Goal: Task Accomplishment & Management: Manage account settings

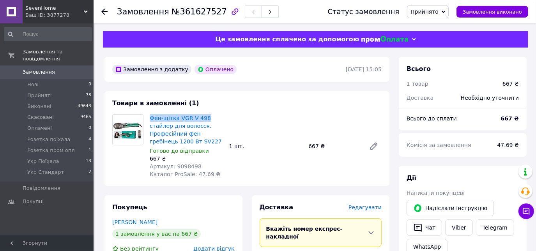
drag, startPoint x: 149, startPoint y: 112, endPoint x: 208, endPoint y: 119, distance: 59.3
click at [208, 119] on div "Товари в замовленні (1) Фен-щітка VGR V 498 стайлер для волосся. Професійний фе…" at bounding box center [247, 138] width 285 height 95
copy link "Фен-щітка VGR V 498"
click at [371, 211] on span "Редагувати" at bounding box center [365, 207] width 33 height 6
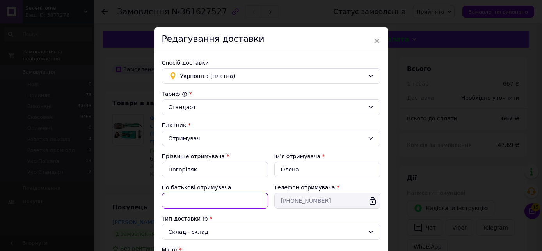
click at [205, 197] on input "По батькові отримувача" at bounding box center [215, 201] width 106 height 16
paste input "Фен-щітка VGR V 498"
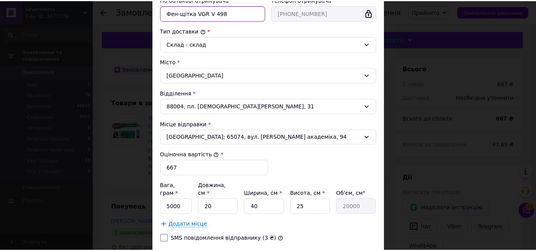
scroll to position [234, 0]
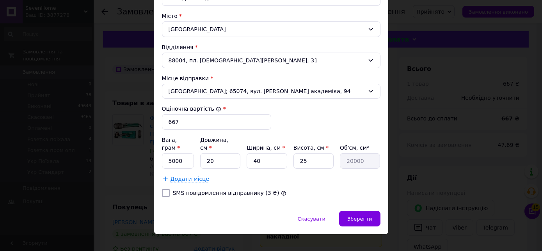
type input "Фен-щітка VGR V 498"
click at [169, 153] on input "5000" at bounding box center [178, 161] width 32 height 16
type input "2000"
click at [355, 216] on span "Зберегти" at bounding box center [359, 219] width 25 height 6
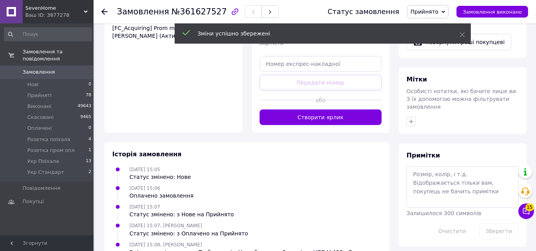
scroll to position [340, 0]
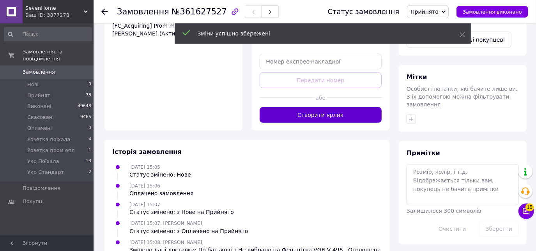
click at [332, 107] on button "Створити ярлик" at bounding box center [321, 115] width 122 height 16
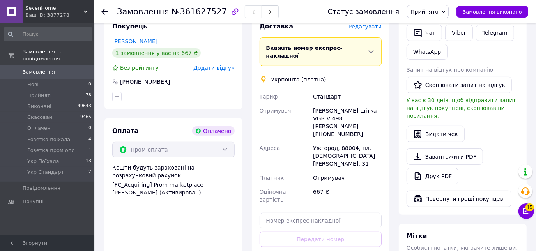
scroll to position [180, 0]
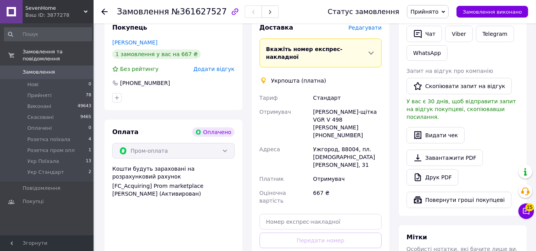
click at [443, 7] on span "Прийнято" at bounding box center [428, 11] width 42 height 13
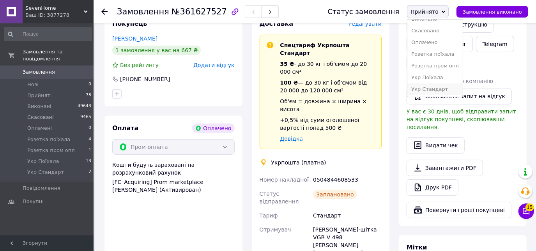
scroll to position [180, 0]
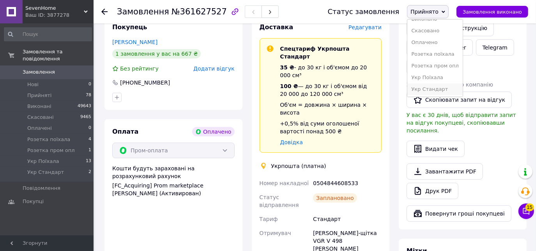
click at [439, 87] on li "Укр Стандарт" at bounding box center [435, 89] width 55 height 12
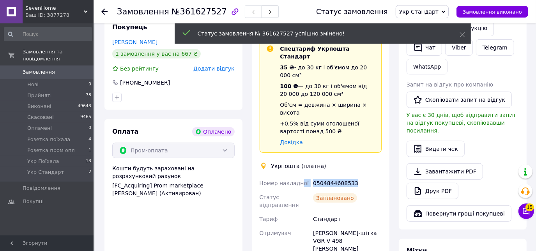
drag, startPoint x: 346, startPoint y: 167, endPoint x: 300, endPoint y: 167, distance: 46.0
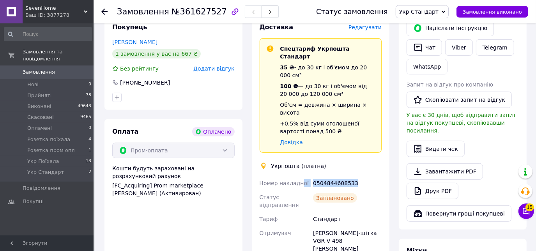
drag, startPoint x: 300, startPoint y: 167, endPoint x: 369, endPoint y: 174, distance: 69.9
click at [369, 190] on div "Заплановано" at bounding box center [348, 201] width 72 height 22
drag, startPoint x: 359, startPoint y: 165, endPoint x: 312, endPoint y: 165, distance: 46.8
click at [312, 176] on div "0504844608533" at bounding box center [348, 183] width 72 height 14
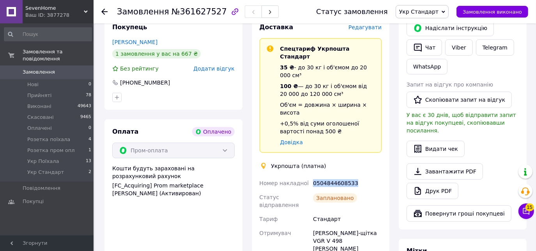
copy div "0504844608533"
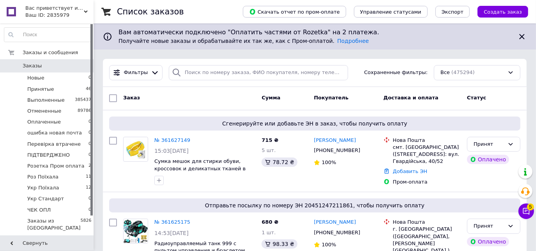
click at [60, 11] on span "Вас приветствует интернет-магазин SvetOn!" at bounding box center [54, 8] width 59 height 7
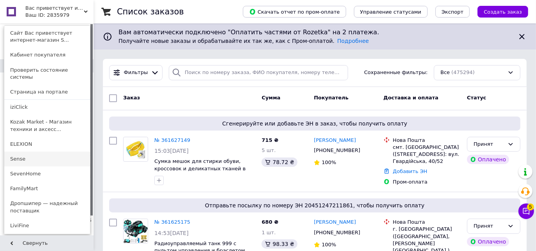
click at [19, 154] on link "Sense" at bounding box center [47, 159] width 86 height 15
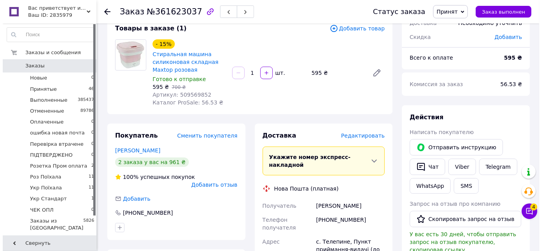
scroll to position [55, 0]
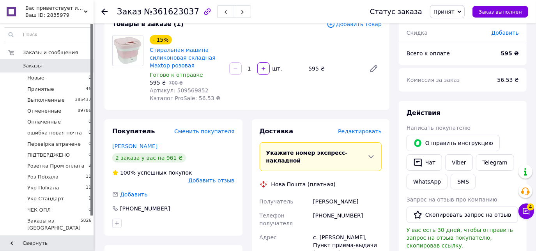
click at [367, 132] on span "Редактировать" at bounding box center [360, 131] width 44 height 6
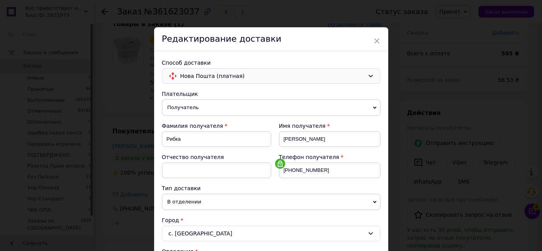
click at [232, 80] on span "Нова Пошта (платная)" at bounding box center [272, 76] width 184 height 9
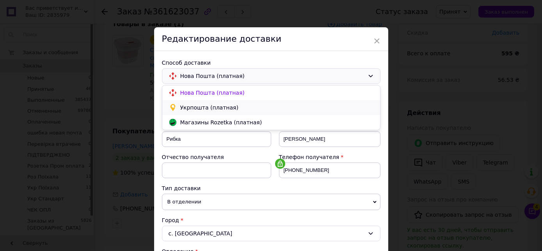
click at [200, 108] on span "Укрпошта (платная)" at bounding box center [276, 108] width 193 height 8
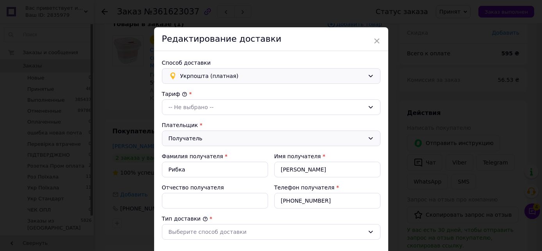
type input "595"
click at [206, 108] on div "-- Не выбрано --" at bounding box center [267, 107] width 196 height 9
click at [192, 124] on li "Стандарт" at bounding box center [271, 124] width 218 height 15
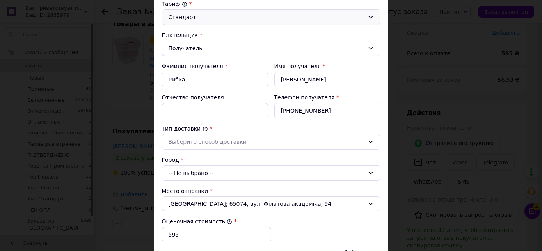
scroll to position [91, 0]
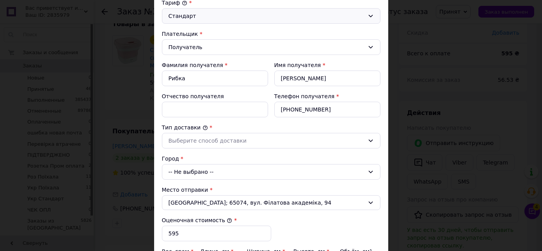
click at [210, 171] on div "-- Не выбрано --" at bounding box center [271, 172] width 218 height 16
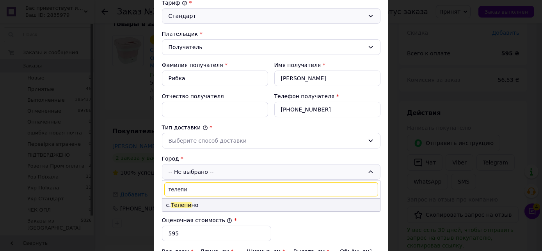
type input "телепи"
click at [190, 203] on li "с. Телепи но" at bounding box center [271, 205] width 218 height 12
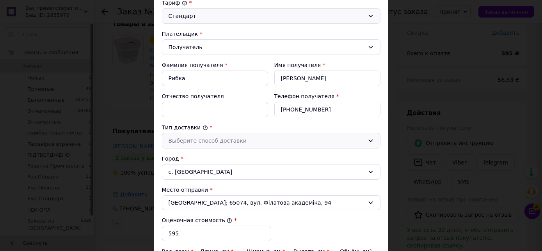
click at [237, 141] on div "Выберите способ доставки" at bounding box center [267, 141] width 196 height 9
click at [199, 155] on li "Склад - склад" at bounding box center [271, 157] width 218 height 15
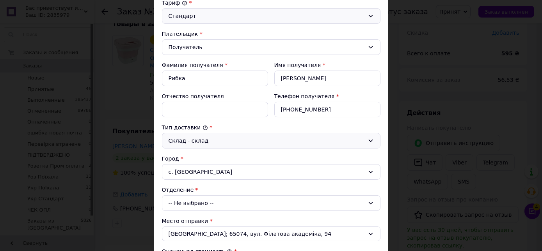
click at [202, 199] on div "-- Не выбрано --" at bounding box center [271, 203] width 218 height 16
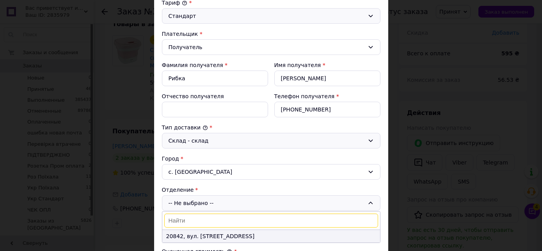
click at [201, 234] on li "20842, вул. Центральна, 64" at bounding box center [271, 236] width 218 height 12
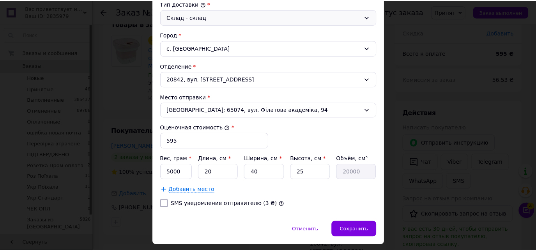
scroll to position [234, 0]
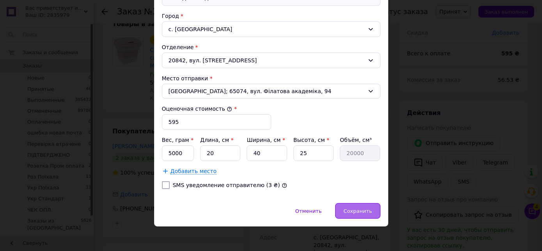
click at [369, 208] on span "Сохранить" at bounding box center [357, 211] width 28 height 6
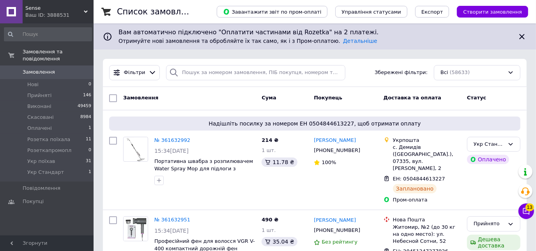
click at [56, 10] on span "Sense" at bounding box center [54, 8] width 59 height 7
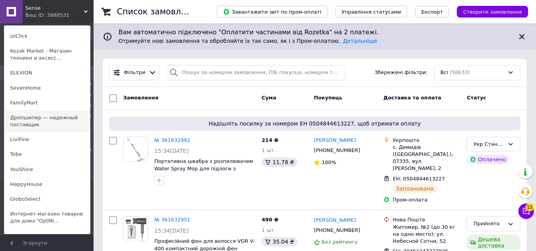
scroll to position [57, 0]
click at [29, 185] on link "HappyHouse" at bounding box center [47, 184] width 86 height 15
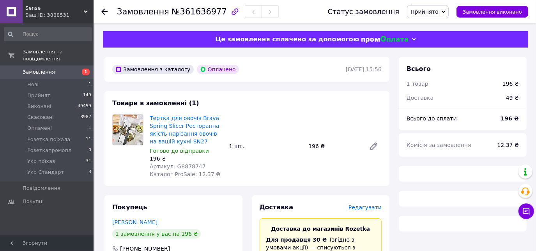
scroll to position [2, 0]
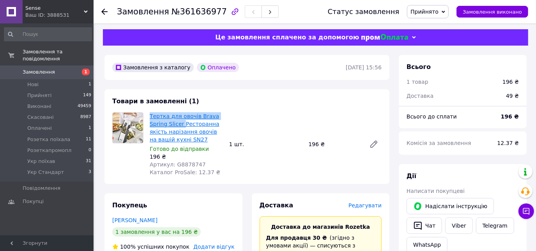
drag, startPoint x: 149, startPoint y: 110, endPoint x: 181, endPoint y: 122, distance: 34.2
click at [181, 122] on div "Товари в замовленні (1) Тертка для овочів Brava Spring Slicer Ресторанна якість…" at bounding box center [247, 136] width 285 height 95
copy link "Тертка для овочів Brava Spring Slicer"
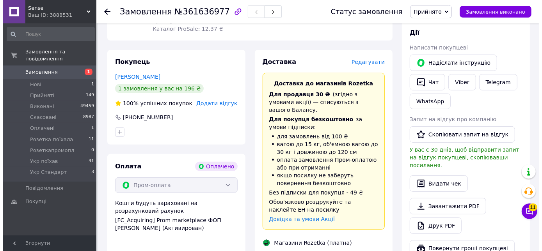
scroll to position [144, 0]
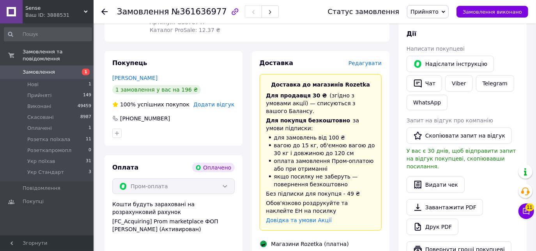
click at [368, 65] on span "Редагувати" at bounding box center [365, 63] width 33 height 6
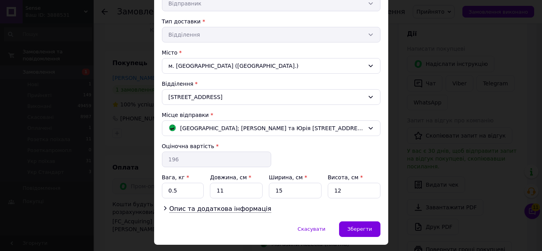
scroll to position [185, 0]
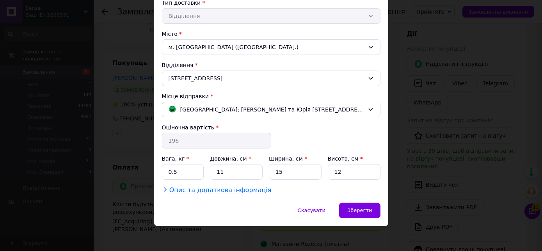
click at [220, 191] on span "Опис та додаткова інформація" at bounding box center [220, 190] width 102 height 8
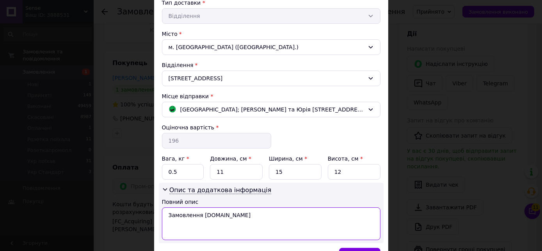
click at [227, 208] on textarea "Замовлення Prom.ua" at bounding box center [271, 224] width 218 height 33
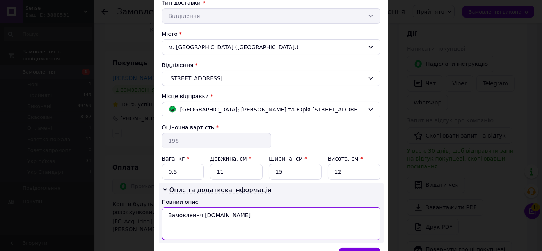
click at [227, 208] on textarea "Замовлення Prom.ua" at bounding box center [271, 224] width 218 height 33
paste textarea "Тертка для овочів Brava Spring Slicer"
type textarea "Тертка для овочів Brava Spring Slicer"
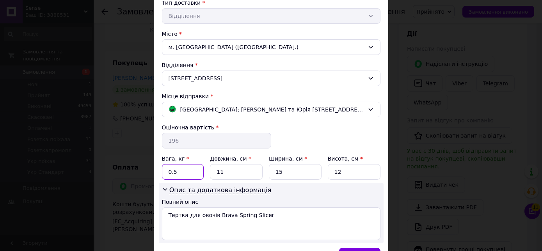
click at [178, 171] on input "0.5" at bounding box center [183, 172] width 42 height 16
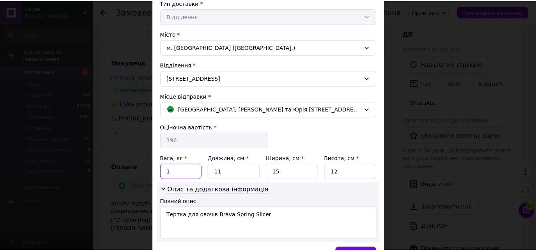
scroll to position [230, 0]
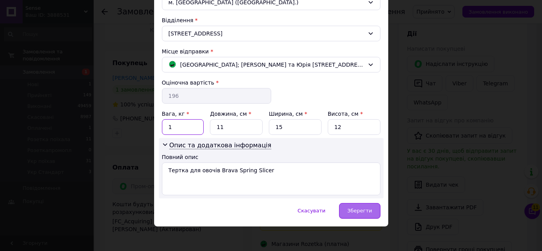
type input "1"
click at [357, 212] on div "Зберегти" at bounding box center [359, 211] width 41 height 16
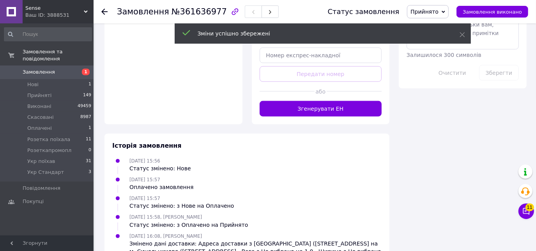
scroll to position [509, 0]
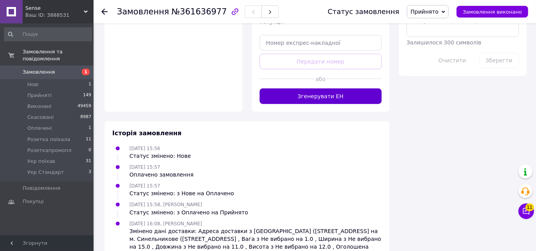
click at [345, 89] on button "Згенерувати ЕН" at bounding box center [321, 97] width 122 height 16
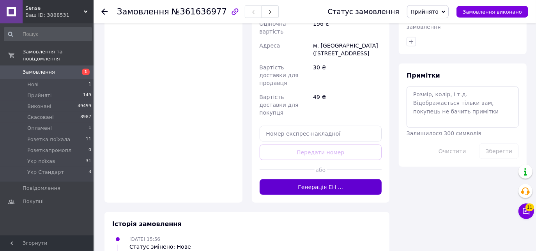
scroll to position [400, 0]
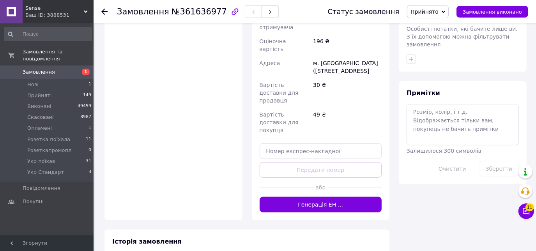
click at [439, 13] on span "Прийнято" at bounding box center [425, 12] width 28 height 6
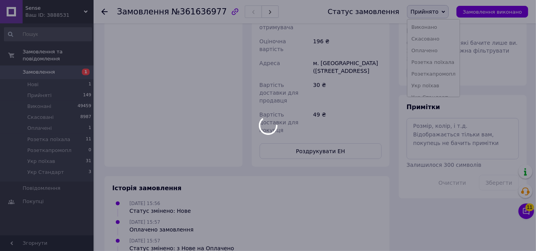
scroll to position [405, 0]
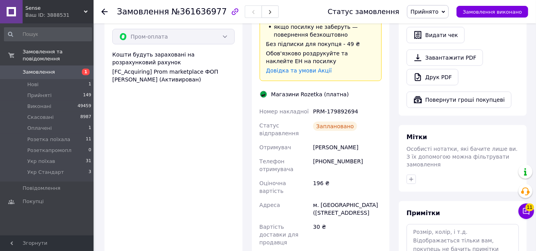
scroll to position [287, 0]
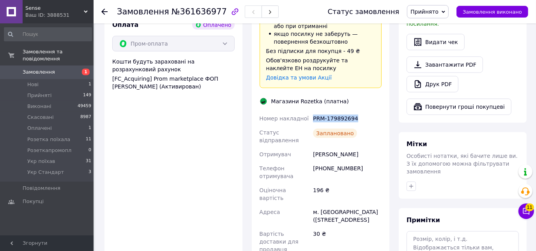
drag, startPoint x: 370, startPoint y: 109, endPoint x: 309, endPoint y: 108, distance: 61.6
click at [309, 112] on div "Номер накладної PRM-179892694 Статус відправлення Заплановано Отримувач Заламай…" at bounding box center [321, 199] width 126 height 175
copy div "Номер накладної PRM-179892694"
click at [448, 12] on span "Прийнято" at bounding box center [428, 11] width 42 height 13
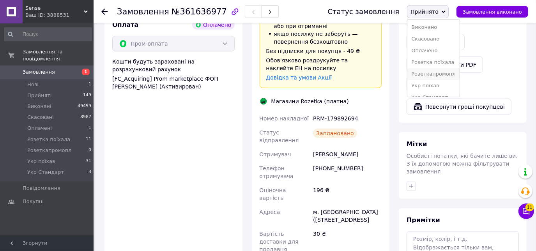
click at [445, 73] on li "Розеткапромопл" at bounding box center [434, 74] width 52 height 12
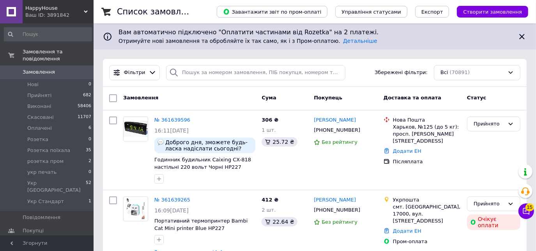
click at [75, 8] on span "HappyHouse" at bounding box center [54, 8] width 59 height 7
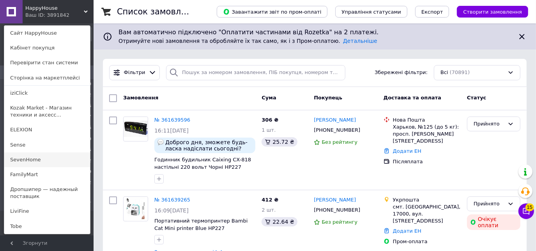
click at [24, 157] on link "SevenHome" at bounding box center [47, 160] width 86 height 15
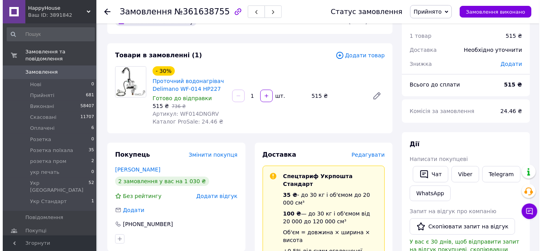
scroll to position [28, 0]
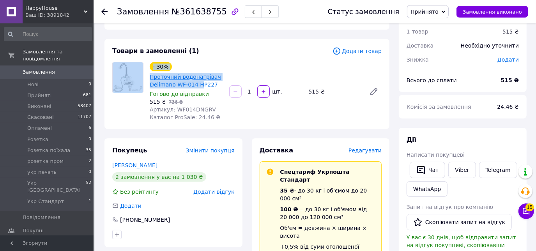
drag, startPoint x: 146, startPoint y: 73, endPoint x: 197, endPoint y: 82, distance: 51.1
click at [197, 82] on div "- 30% Проточний водонагрівач Delimano WF-014 HP227 Готово до відправки 515 ₴   …" at bounding box center [247, 91] width 276 height 59
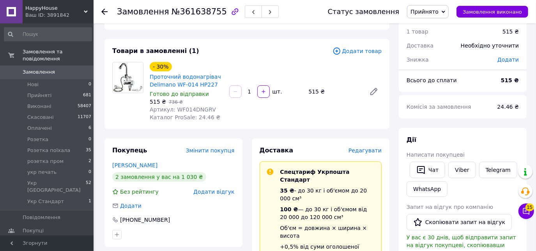
drag, startPoint x: 197, startPoint y: 82, endPoint x: 316, endPoint y: 60, distance: 121.0
click at [316, 60] on div "- 30% Проточний водонагрівач Delimano WF-014 HP227 Готово до відправки 515 ₴   …" at bounding box center [266, 91] width 238 height 62
drag, startPoint x: 149, startPoint y: 78, endPoint x: 192, endPoint y: 84, distance: 43.8
click at [192, 84] on div "- 30% Проточний водонагрівач Delimano WF-014 HP227 Готово до відправки 515 ₴   …" at bounding box center [187, 91] width 80 height 62
copy link "Проточний водонагрівач Delimano WF-014"
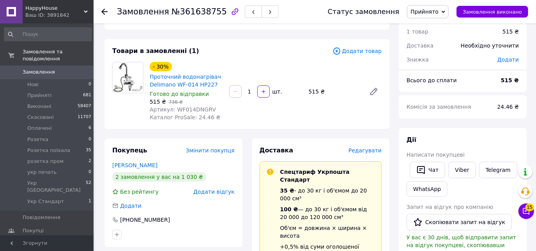
click at [363, 148] on span "Редагувати" at bounding box center [365, 150] width 33 height 6
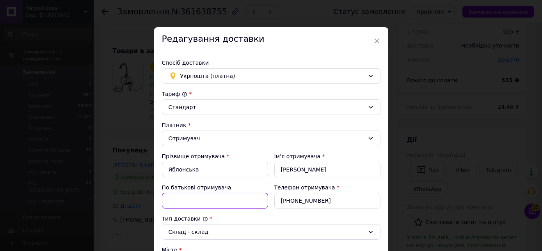
click at [190, 193] on input "По батькові отримувача" at bounding box center [215, 201] width 106 height 16
paste input "Проточний водонагрівач Delimano WF-014"
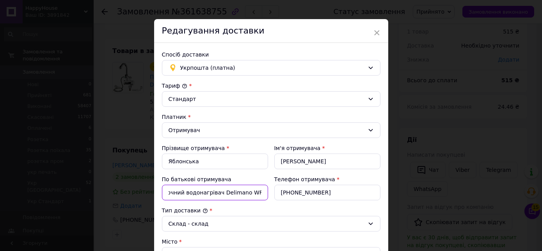
scroll to position [0, 0]
drag, startPoint x: 181, startPoint y: 190, endPoint x: 155, endPoint y: 190, distance: 25.7
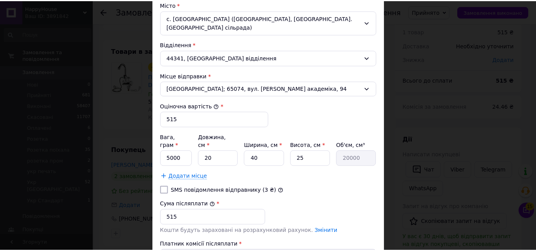
scroll to position [306, 0]
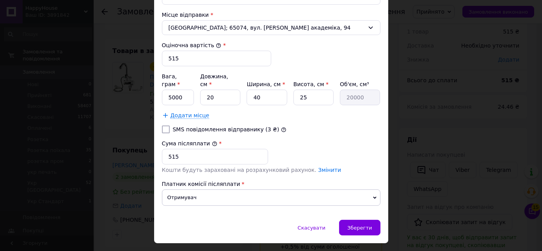
type input "водонагрівач Delimano WF-014"
click at [170, 90] on input "5000" at bounding box center [178, 98] width 32 height 16
type input "2000"
click at [358, 225] on span "Зберегти" at bounding box center [359, 228] width 25 height 6
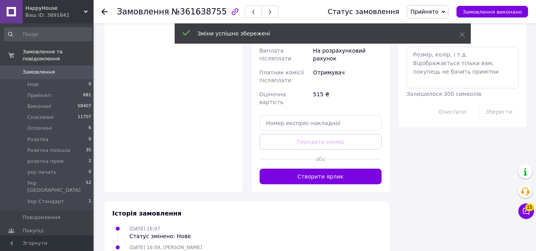
scroll to position [425, 0]
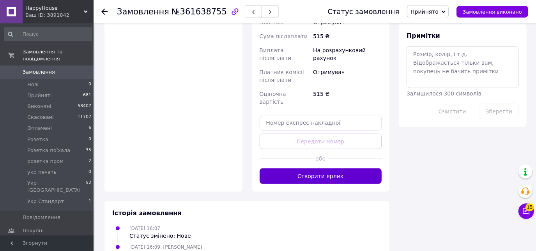
click at [323, 169] on button "Створити ярлик" at bounding box center [321, 177] width 122 height 16
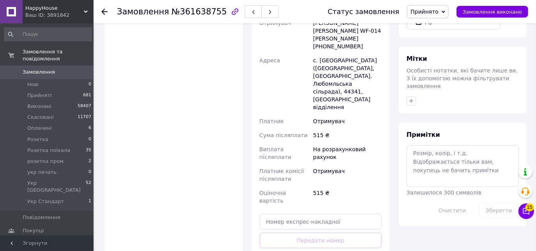
scroll to position [320, 0]
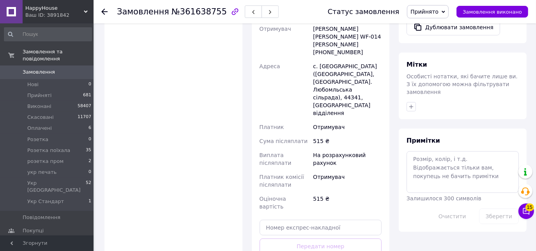
click at [441, 6] on span "Прийнято" at bounding box center [428, 11] width 42 height 13
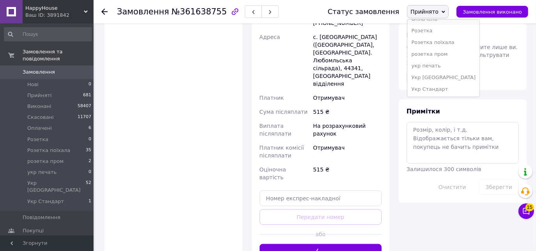
scroll to position [350, 0]
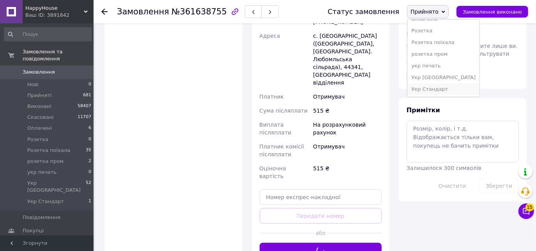
click at [443, 91] on li "Укр Стандарт" at bounding box center [444, 89] width 72 height 12
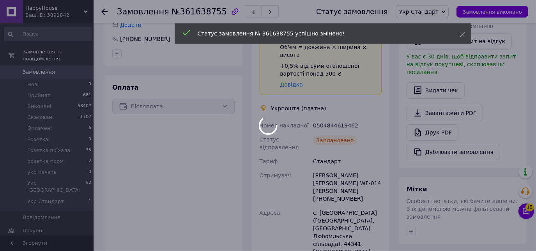
scroll to position [210, 0]
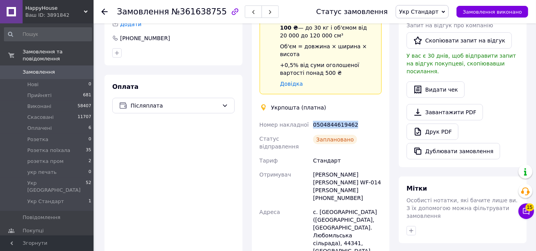
drag, startPoint x: 357, startPoint y: 111, endPoint x: 309, endPoint y: 106, distance: 47.8
click at [309, 118] on div "Номер накладної 0504844619462 Статус відправлення Заплановано Тариф Стандарт От…" at bounding box center [321, 250] width 126 height 264
copy div "Номер накладної 0504844619462"
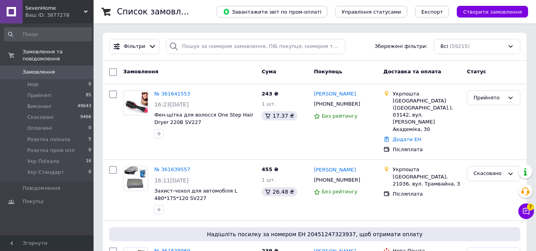
click at [67, 6] on span "SevenHome" at bounding box center [54, 8] width 59 height 7
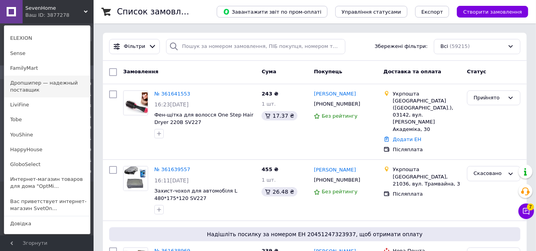
scroll to position [94, 0]
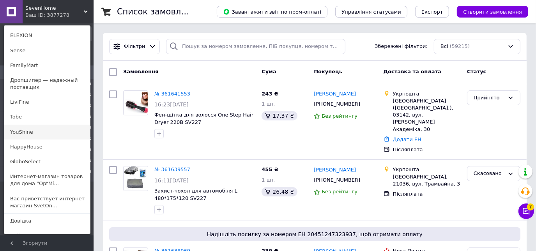
click at [19, 129] on link "YouShine" at bounding box center [47, 132] width 86 height 15
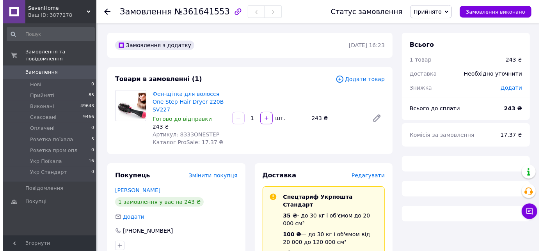
scroll to position [3, 0]
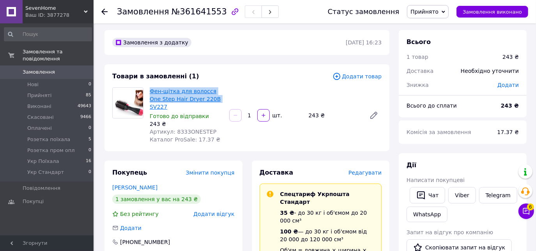
drag, startPoint x: 151, startPoint y: 83, endPoint x: 200, endPoint y: 99, distance: 52.2
click at [200, 99] on div "Товари в замовленні (1) Додати товар Фен-щітка для волосся One Step Hair Dryer …" at bounding box center [247, 107] width 285 height 87
copy link "Фен-щітка для волосся One Step Hair Dryer 220В"
click at [371, 170] on span "Редагувати" at bounding box center [365, 173] width 33 height 6
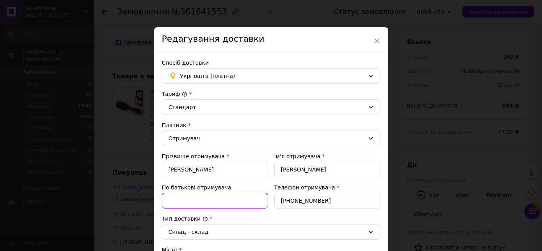
click at [206, 202] on input "По батькові отримувача" at bounding box center [215, 201] width 106 height 16
paste input "Фен-щітка для волосся One Step Hair Dryer 220В"
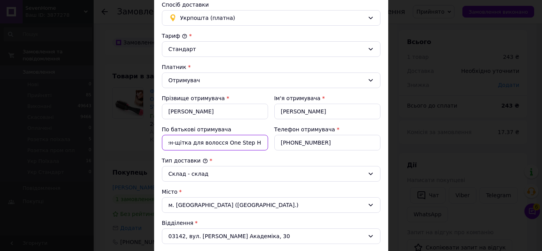
scroll to position [0, 0]
drag, startPoint x: 227, startPoint y: 140, endPoint x: 194, endPoint y: 139, distance: 32.4
click at [194, 139] on input "Фен-щітка для волосся One Step Hair Dryer 220В" at bounding box center [215, 143] width 106 height 16
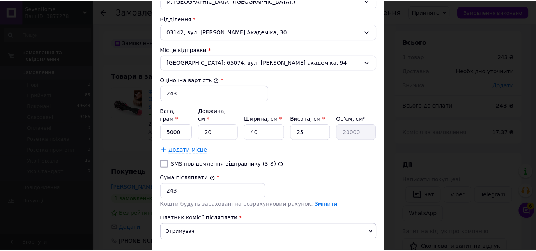
scroll to position [306, 0]
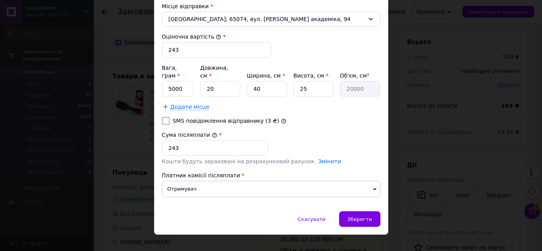
type input "Фен-щітка One Step Hair Dryer 220В"
click at [171, 81] on input "5000" at bounding box center [178, 89] width 32 height 16
type input "2000"
click at [375, 211] on div "Зберегти" at bounding box center [359, 219] width 41 height 16
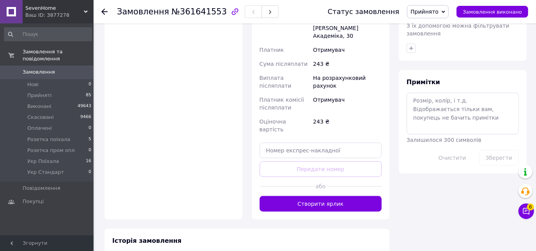
scroll to position [377, 0]
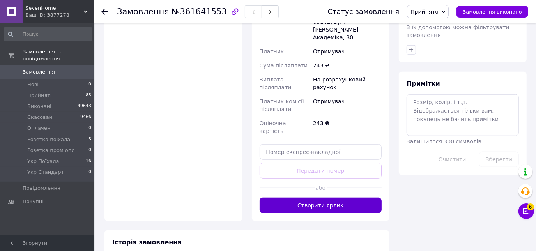
click at [325, 198] on button "Створити ярлик" at bounding box center [321, 206] width 122 height 16
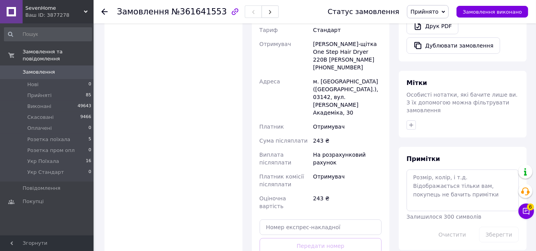
scroll to position [285, 0]
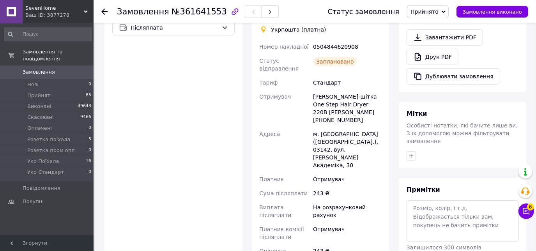
click at [442, 3] on div "Статус замовлення Прийнято Виконано Скасовано Оплачено Розетка поїхала Розетка …" at bounding box center [420, 11] width 216 height 23
click at [439, 10] on span "Прийнято" at bounding box center [425, 12] width 28 height 6
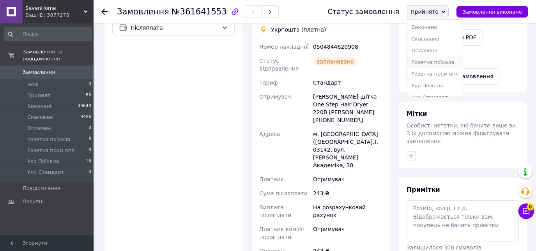
scroll to position [8, 0]
click at [445, 91] on li "Укр Стандарт" at bounding box center [435, 89] width 55 height 12
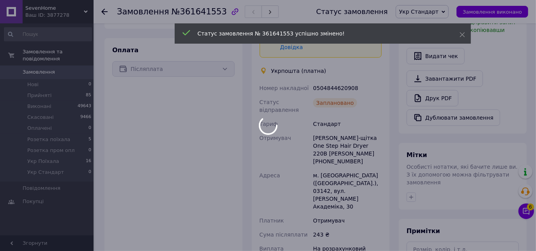
scroll to position [242, 0]
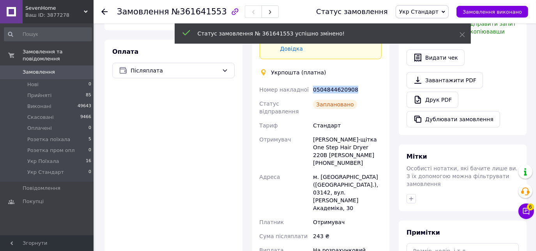
drag, startPoint x: 362, startPoint y: 61, endPoint x: 306, endPoint y: 58, distance: 56.6
click at [306, 58] on div "Доставка Редагувати Спецтариф Укрпошта Стандарт 35 ₴ - до 30 кг і об'ємом до 20…" at bounding box center [321, 140] width 122 height 423
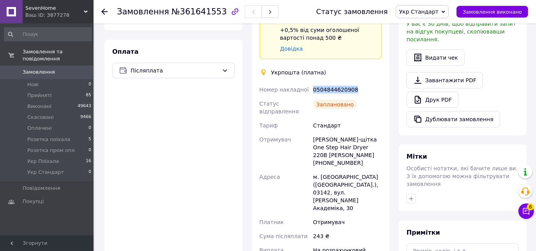
copy div "Номер накладної 0504844620908"
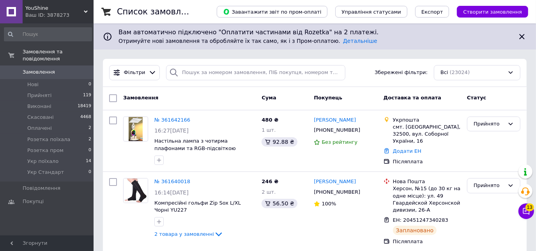
click at [66, 7] on span "YouShine" at bounding box center [54, 8] width 59 height 7
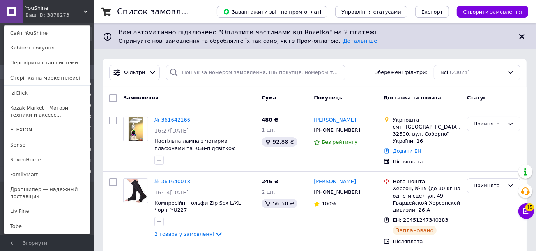
click at [46, 7] on span "YouShine" at bounding box center [54, 8] width 59 height 7
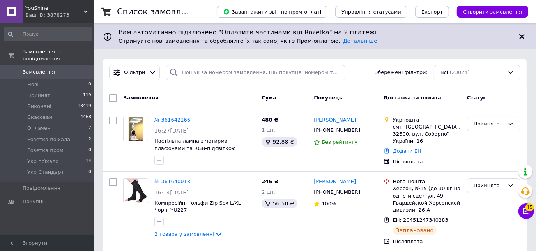
click at [71, 9] on span "YouShine" at bounding box center [54, 8] width 59 height 7
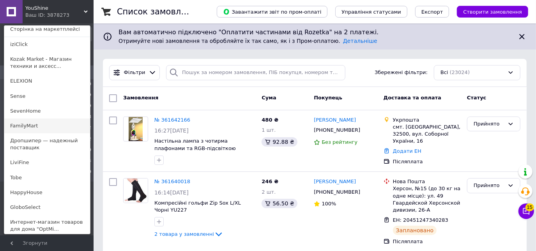
scroll to position [50, 0]
click at [26, 193] on link "HappyHouse" at bounding box center [47, 192] width 86 height 15
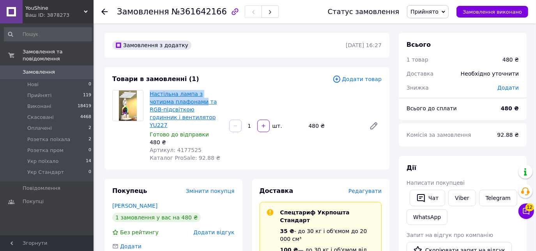
drag, startPoint x: 151, startPoint y: 87, endPoint x: 178, endPoint y: 103, distance: 31.3
click at [178, 103] on div "Товари в замовленні (1) Додати товар Настільна лампа з чотирма плафонами та RGB…" at bounding box center [247, 118] width 285 height 103
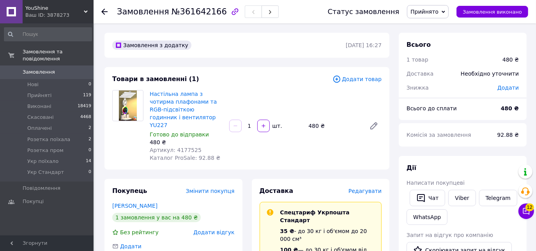
click at [359, 188] on span "Редагувати" at bounding box center [365, 191] width 33 height 6
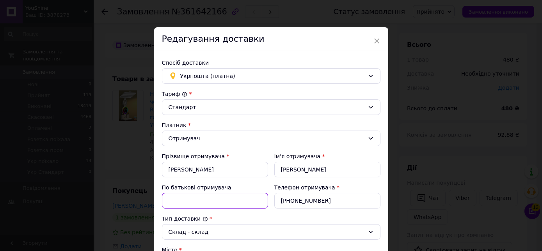
click at [197, 202] on input "По батькові отримувача" at bounding box center [215, 201] width 106 height 16
paste input "Настільна лампа з чотирма плафонами"
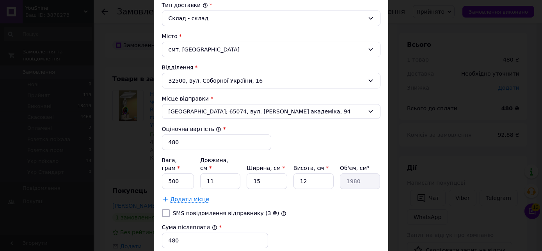
scroll to position [214, 0]
type input "Настільна лампа з чотирма плафонами"
drag, startPoint x: 183, startPoint y: 176, endPoint x: 158, endPoint y: 175, distance: 25.0
click at [158, 175] on div "Спосіб доставки Укрпошта (платна) Тариф * Стандарт Платник * Отримувач Прізвище…" at bounding box center [271, 70] width 234 height 467
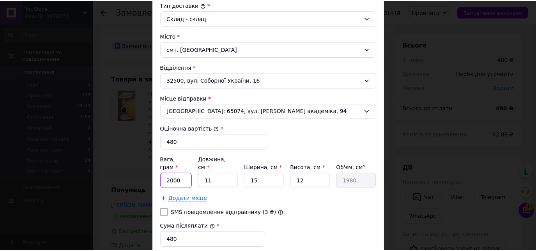
scroll to position [306, 0]
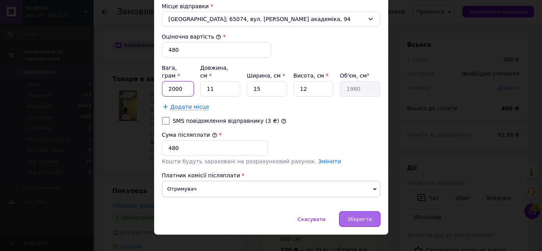
type input "2000"
click at [355, 216] on span "Зберегти" at bounding box center [359, 219] width 25 height 6
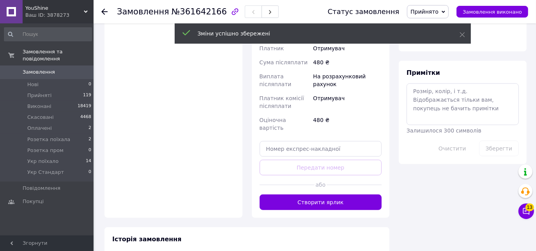
scroll to position [389, 0]
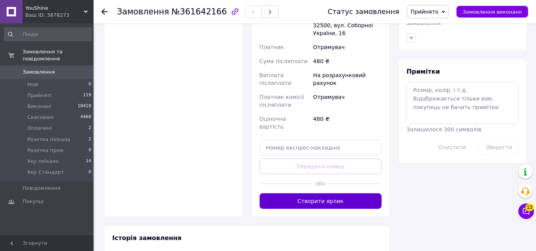
click at [315, 193] on button "Створити ярлик" at bounding box center [321, 201] width 122 height 16
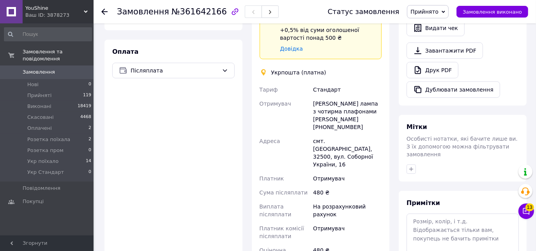
scroll to position [257, 0]
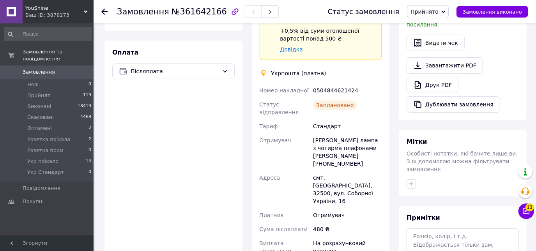
click at [431, 9] on span "Прийнято" at bounding box center [425, 12] width 28 height 6
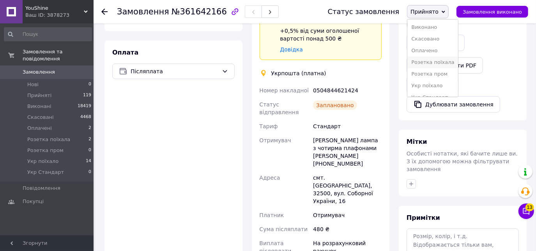
scroll to position [8, 0]
click at [436, 90] on li "Укр Стандарт" at bounding box center [433, 89] width 51 height 12
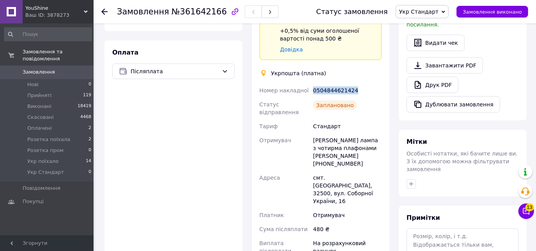
drag, startPoint x: 360, startPoint y: 62, endPoint x: 310, endPoint y: 56, distance: 50.3
click at [310, 56] on div "Доставка Редагувати Спецтариф Укрпошта Стандарт 35 ₴ - до 30 кг і об'ємом до 20…" at bounding box center [321, 137] width 122 height 415
copy div "Номер накладної 0504844621424"
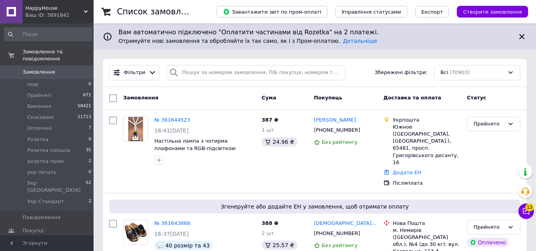
click at [59, 6] on span "HappyHouse" at bounding box center [54, 8] width 59 height 7
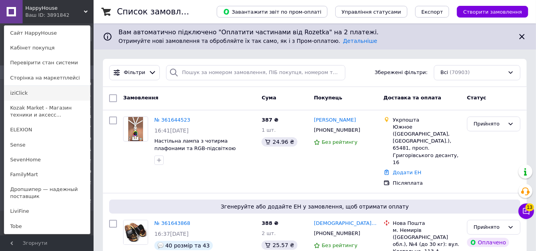
click at [19, 96] on link "iziClick" at bounding box center [47, 93] width 86 height 15
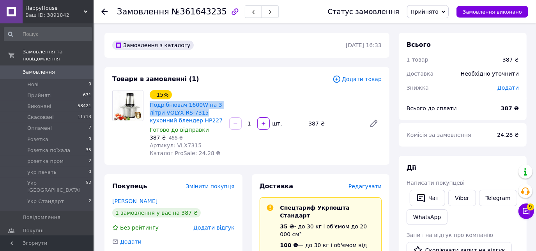
drag, startPoint x: 148, startPoint y: 102, endPoint x: 204, endPoint y: 111, distance: 56.4
click at [204, 111] on div "- 15% Подрібнювач 1600W на 3 літри VOLYX RS-7315 кухонний блендер HP227 Готово …" at bounding box center [187, 124] width 80 height 70
copy link "Подрібнювач 1600W на 3 літри VOLYX RS-7315"
click at [379, 185] on span "Редагувати" at bounding box center [365, 186] width 33 height 6
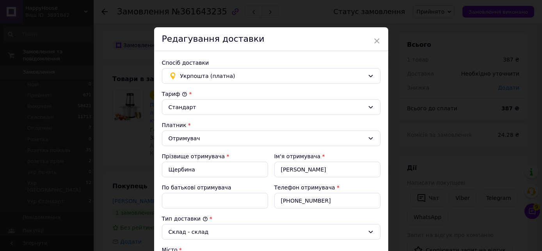
scroll to position [48, 0]
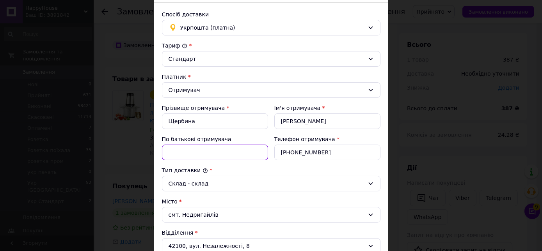
click at [200, 155] on input "По батькові отримувача" at bounding box center [215, 153] width 106 height 16
paste input "Подрібнювач 1600W на 3 літри VOLYX RS-7315"
drag, startPoint x: 222, startPoint y: 150, endPoint x: 200, endPoint y: 151, distance: 21.1
click at [200, 151] on input "Подрібнювач 1600W на 3 літри VOLYX RS-7315" at bounding box center [215, 153] width 106 height 16
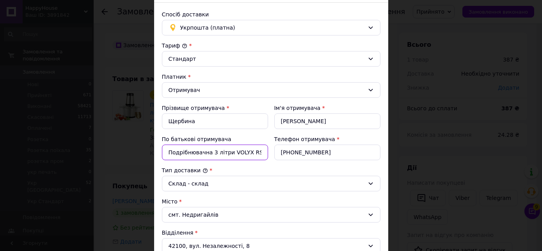
drag, startPoint x: 229, startPoint y: 151, endPoint x: 216, endPoint y: 151, distance: 12.9
click at [216, 151] on input "Подрібнювачна 3 літри VOLYX RS-7315" at bounding box center [215, 153] width 106 height 16
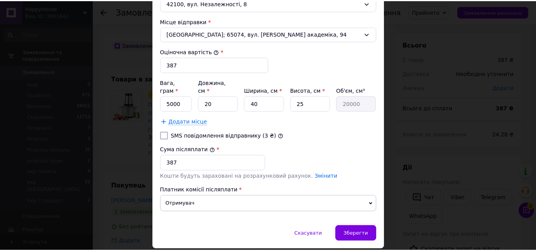
scroll to position [306, 0]
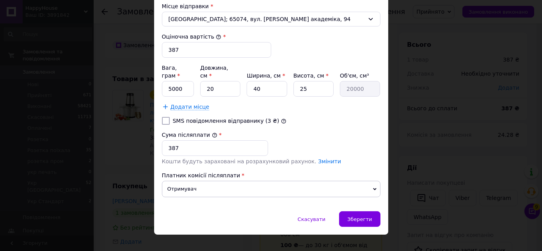
type input "Подрібнювачна 3 лVOLYX RS-7315"
click at [172, 81] on input "5000" at bounding box center [178, 89] width 32 height 16
click at [170, 81] on input "5000" at bounding box center [178, 89] width 32 height 16
type input "3000"
click at [356, 216] on span "Зберегти" at bounding box center [359, 219] width 25 height 6
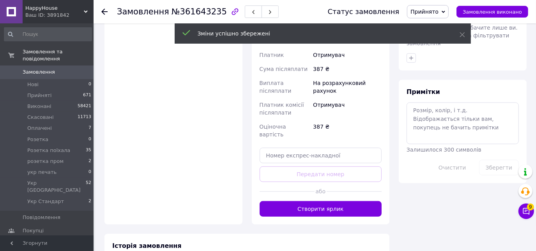
scroll to position [372, 0]
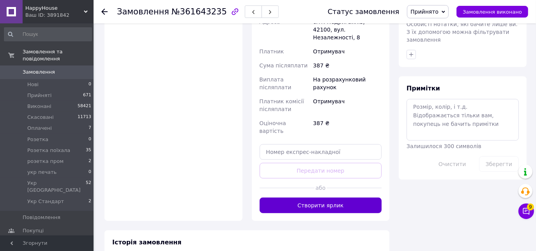
click at [330, 198] on button "Створити ярлик" at bounding box center [321, 206] width 122 height 16
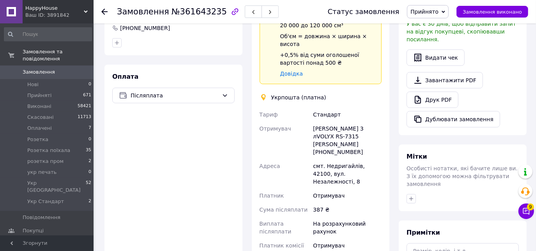
scroll to position [213, 0]
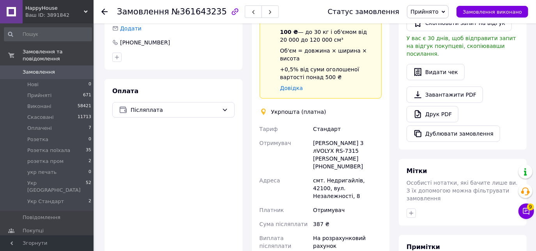
click at [439, 12] on span "Прийнято" at bounding box center [425, 12] width 28 height 6
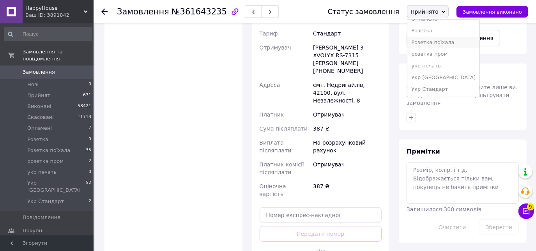
scroll to position [314, 0]
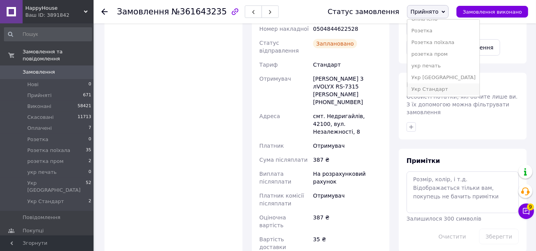
click at [434, 87] on li "Укр Стандарт" at bounding box center [444, 89] width 72 height 12
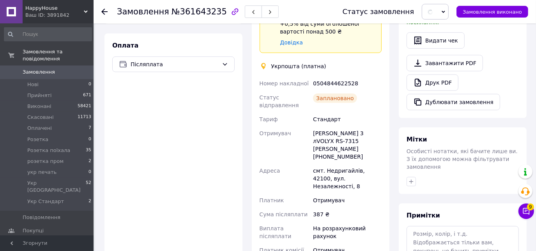
scroll to position [255, 0]
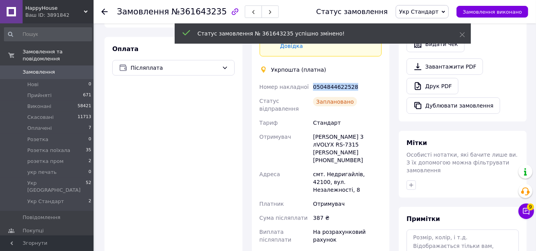
drag, startPoint x: 364, startPoint y: 72, endPoint x: 305, endPoint y: 61, distance: 60.6
click at [305, 61] on div "Доставка Редагувати Спецтариф Укрпошта Стандарт 35 ₴ - до 30 кг і об'ємом до 20…" at bounding box center [321, 131] width 122 height 408
copy div "Номер накладної 0504844622528"
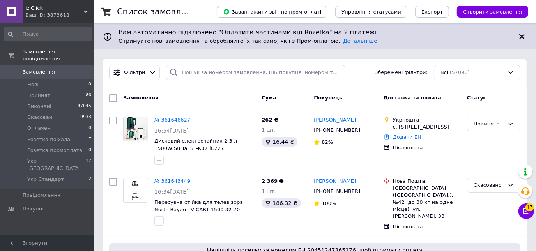
click at [61, 12] on div "Ваш ID: 3873618" at bounding box center [59, 15] width 68 height 7
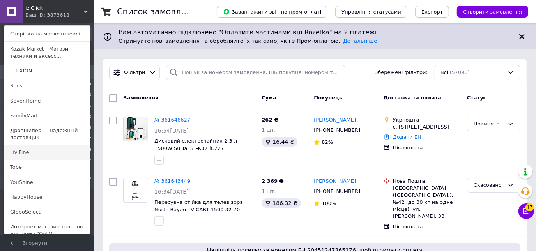
scroll to position [46, 0]
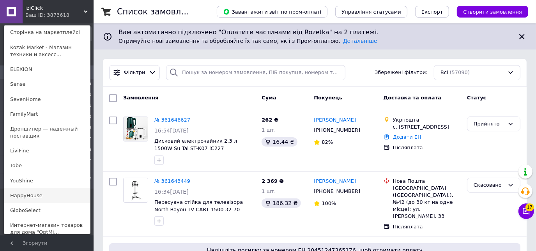
click at [23, 192] on link "HappyHouse" at bounding box center [47, 195] width 86 height 15
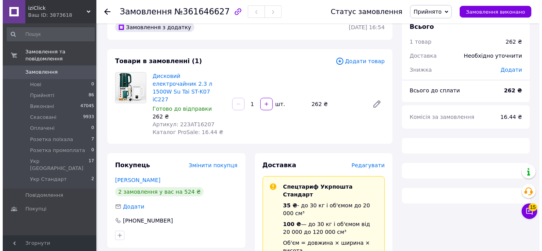
scroll to position [18, 0]
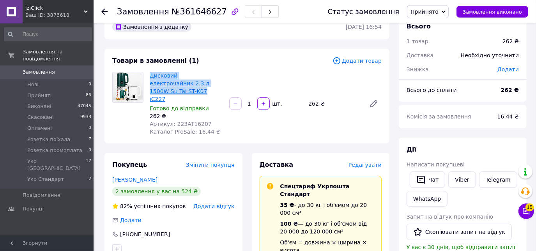
drag, startPoint x: 147, startPoint y: 67, endPoint x: 204, endPoint y: 82, distance: 58.5
click at [204, 82] on div "Товари в замовленні (1) Додати товар Дисковий електрочайник 2.3 л 1500W Su Tai …" at bounding box center [247, 96] width 285 height 95
copy link "Дисковий електрочайник 2.3 л 1500W Su Tai ST-K07"
click at [358, 161] on div "Редагувати" at bounding box center [365, 165] width 33 height 8
click at [366, 162] on span "Редагувати" at bounding box center [365, 165] width 33 height 6
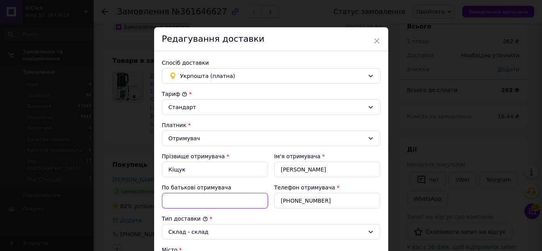
click at [196, 203] on input "По батькові отримувача" at bounding box center [215, 201] width 106 height 16
paste input "Дисковий електрочайник 2.3 л 1500W Su Tai ST-K07"
drag, startPoint x: 192, startPoint y: 199, endPoint x: 162, endPoint y: 198, distance: 30.0
click at [162, 198] on input "Дисковий електрочайник 2.3 л 1500W Su Tai ST-K07" at bounding box center [215, 201] width 106 height 16
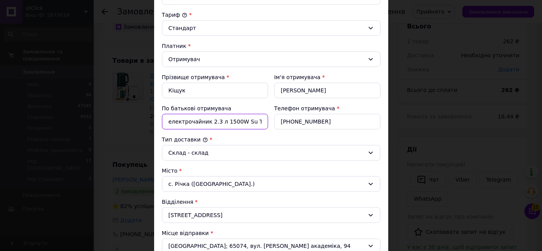
scroll to position [0, 10]
drag, startPoint x: 249, startPoint y: 119, endPoint x: 244, endPoint y: 122, distance: 6.1
click at [244, 122] on input "електрочайник 2.3 л 1500W Su Tai ST-K07" at bounding box center [215, 122] width 106 height 16
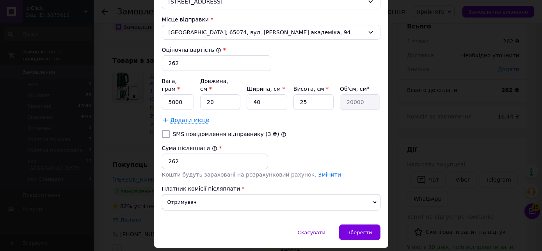
scroll to position [306, 0]
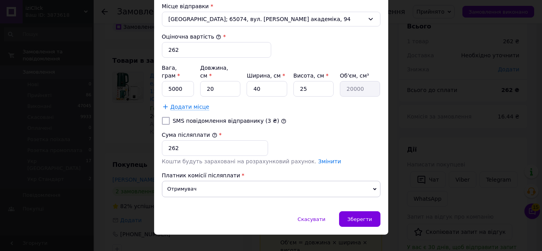
type input "електрочайник 2.3 л 1500W Su Tai -K07"
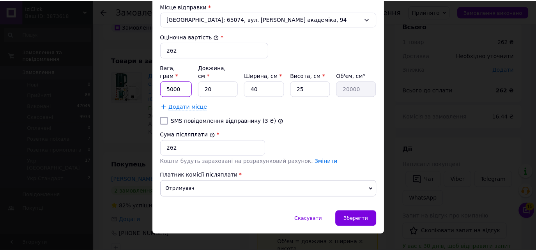
scroll to position [0, 0]
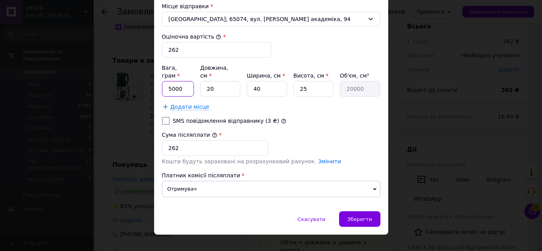
click at [169, 81] on input "5000" at bounding box center [178, 89] width 32 height 16
type input "3000"
click at [359, 216] on span "Зберегти" at bounding box center [359, 219] width 25 height 6
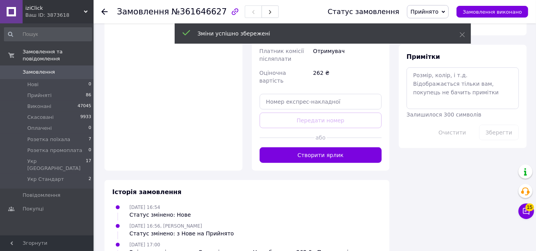
scroll to position [426, 0]
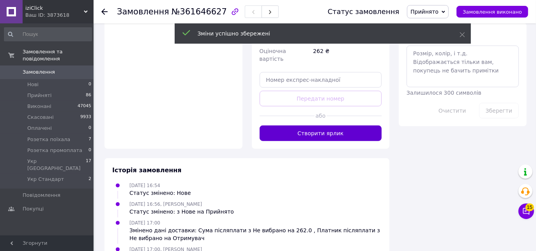
click at [323, 126] on button "Створити ярлик" at bounding box center [321, 134] width 122 height 16
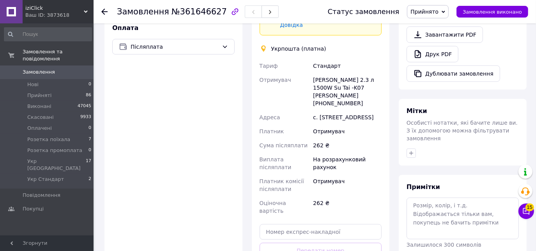
scroll to position [252, 0]
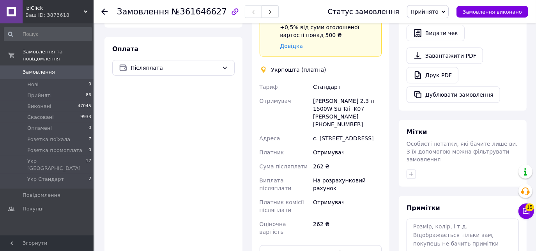
click at [429, 12] on span "Прийнято" at bounding box center [425, 12] width 28 height 6
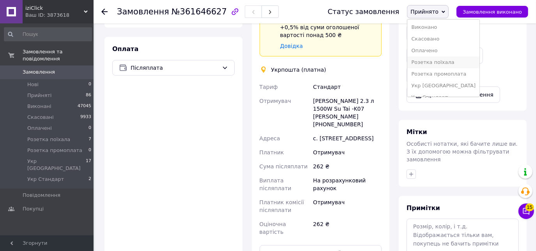
scroll to position [8, 0]
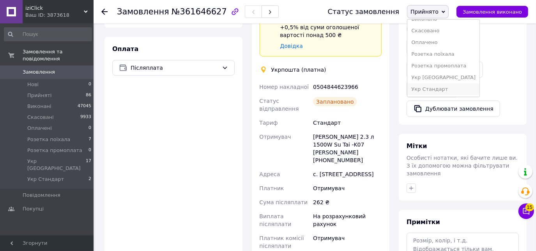
click at [436, 90] on li "Укр Стандарт" at bounding box center [444, 89] width 72 height 12
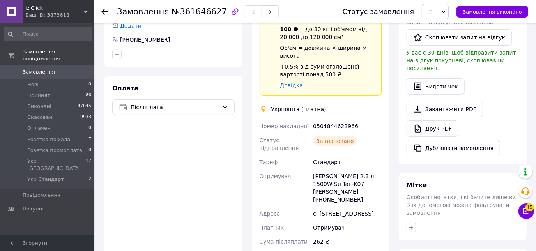
scroll to position [211, 0]
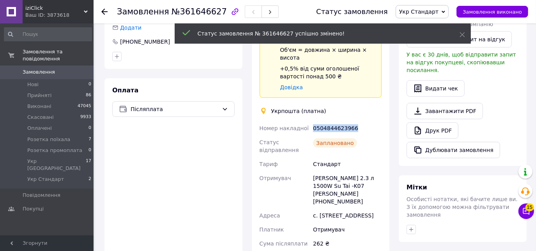
drag, startPoint x: 361, startPoint y: 95, endPoint x: 309, endPoint y: 97, distance: 51.9
click at [309, 121] on div "Номер накладної 0504844623966 Статус відправлення Заплановано Тариф Стандарт От…" at bounding box center [321, 229] width 126 height 217
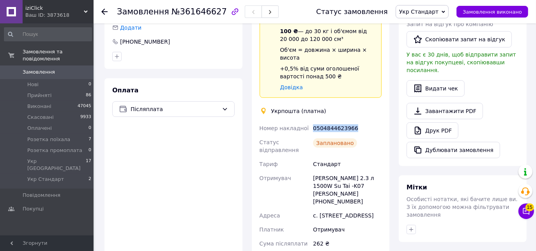
copy div "Номер накладної 0504844623966"
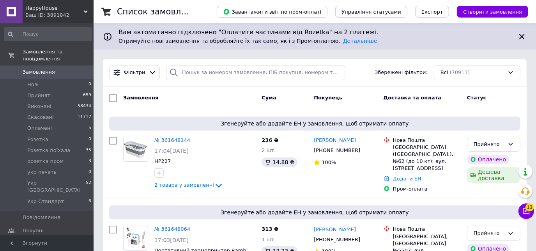
click at [64, 8] on span "HappyHouse" at bounding box center [54, 8] width 59 height 7
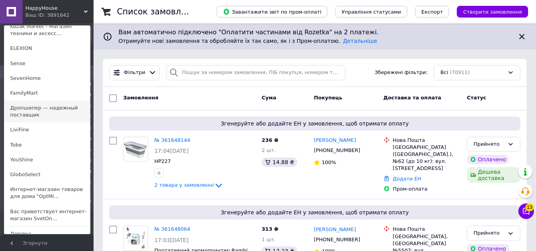
scroll to position [82, 0]
click at [32, 188] on link "Интернет-магазин товаров для дома "OptMi..." at bounding box center [47, 193] width 86 height 22
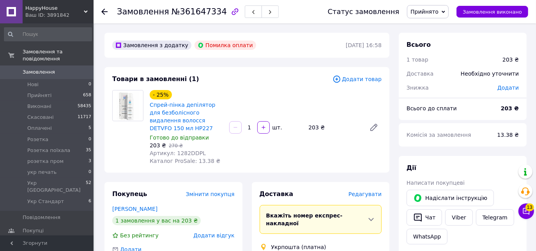
click at [376, 140] on div "- 25% Спрей-пінка депілятор для безболісного видалення волосся DETVFO 150 мл HP…" at bounding box center [266, 128] width 238 height 78
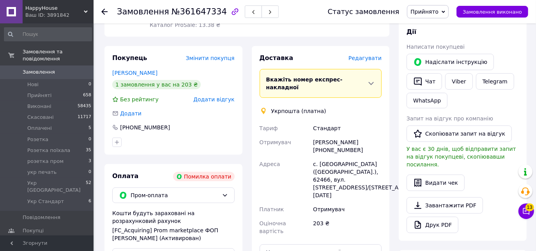
scroll to position [136, 0]
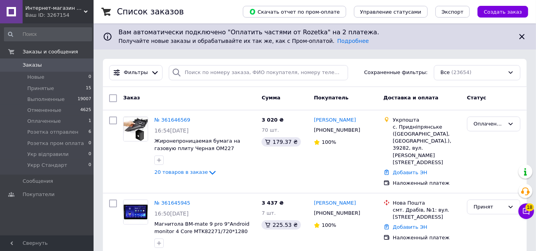
click at [56, 12] on div "Ваш ID: 3267154" at bounding box center [59, 15] width 68 height 7
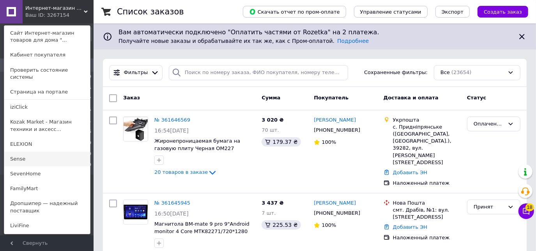
click at [20, 152] on link "Sense" at bounding box center [47, 159] width 86 height 15
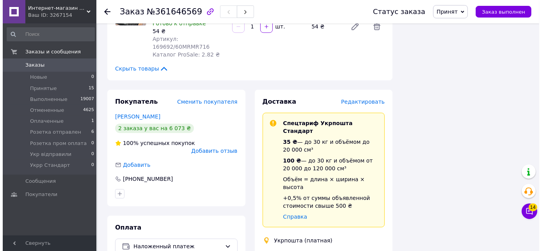
scroll to position [1476, 0]
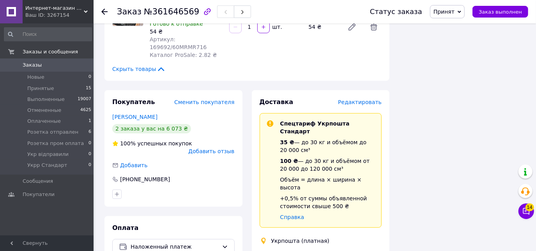
click at [369, 99] on span "Редактировать" at bounding box center [360, 102] width 44 height 6
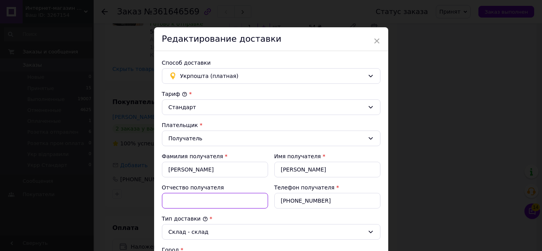
click at [187, 199] on input "Отчество получателя" at bounding box center [215, 201] width 106 height 16
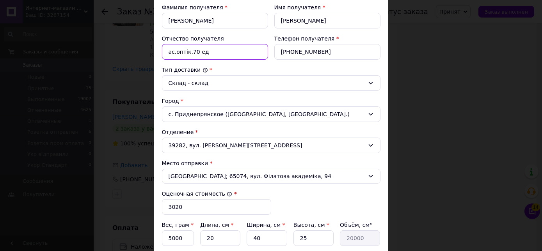
scroll to position [189, 0]
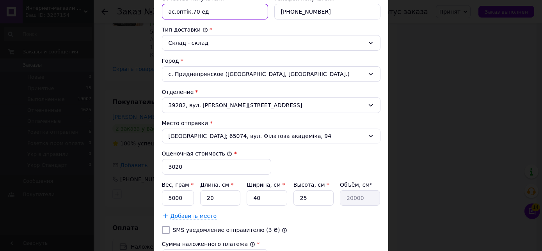
type input "ас.оптік.70 ед"
drag, startPoint x: 181, startPoint y: 194, endPoint x: 164, endPoint y: 194, distance: 17.2
click at [164, 194] on input "5000" at bounding box center [178, 198] width 32 height 16
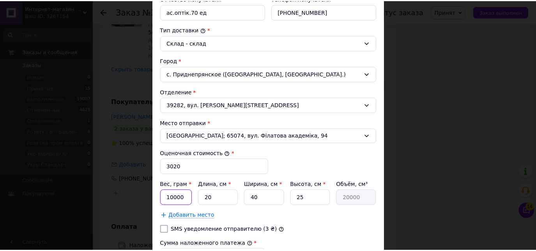
scroll to position [306, 0]
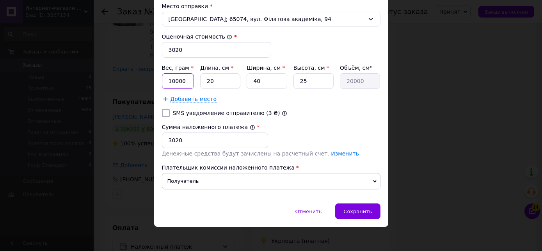
type input "10000"
click at [183, 139] on input "3020" at bounding box center [215, 141] width 106 height 16
drag, startPoint x: 172, startPoint y: 138, endPoint x: 164, endPoint y: 138, distance: 8.2
click at [164, 138] on input "3020" at bounding box center [215, 141] width 106 height 16
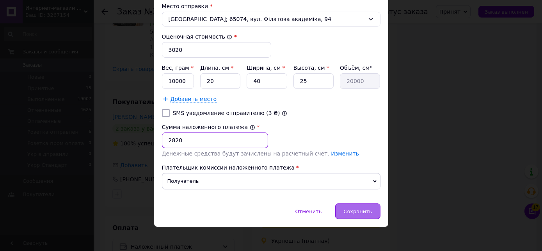
type input "2820"
click at [351, 209] on span "Сохранить" at bounding box center [357, 212] width 28 height 6
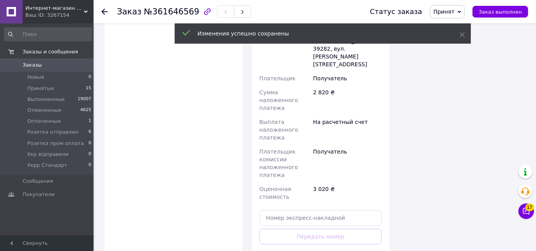
scroll to position [1763, 0]
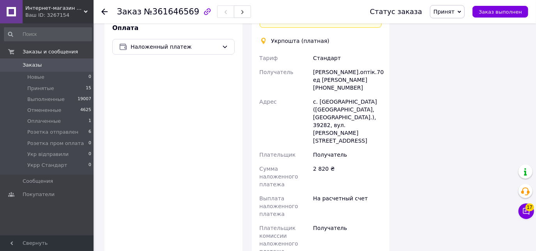
scroll to position [1663, 0]
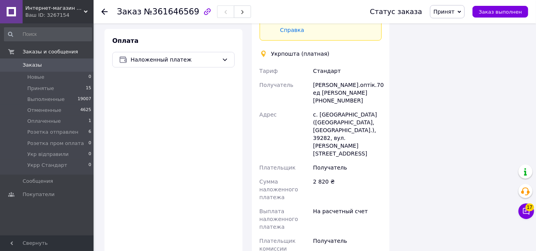
click at [454, 9] on span "Принят" at bounding box center [444, 12] width 21 height 6
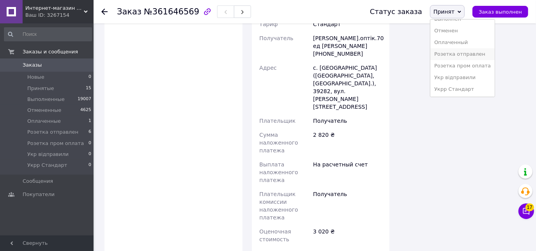
scroll to position [1716, 0]
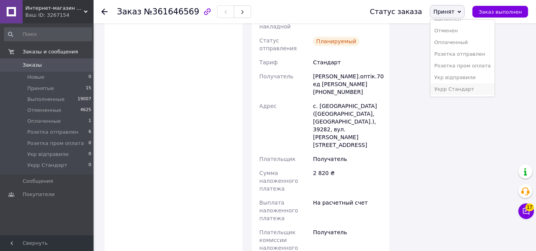
click at [463, 88] on li "Укрр Стандарт" at bounding box center [463, 89] width 64 height 12
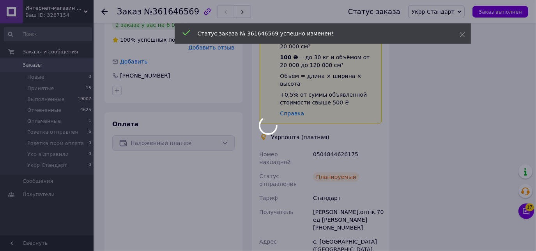
scroll to position [1578, 0]
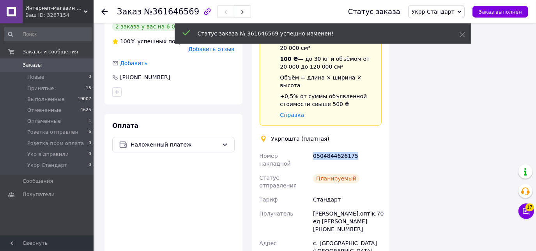
drag, startPoint x: 358, startPoint y: 80, endPoint x: 310, endPoint y: 80, distance: 48.4
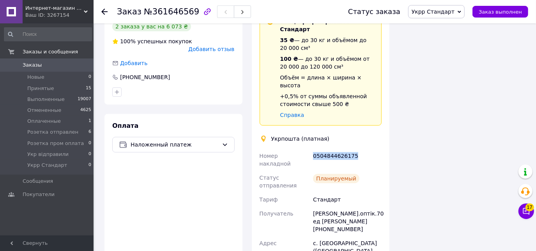
copy div "Номер накладной 0504844626175"
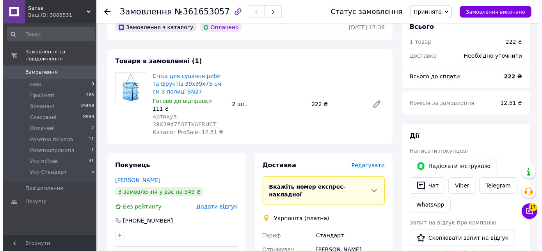
scroll to position [43, 0]
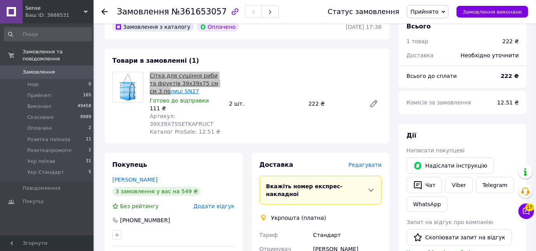
drag, startPoint x: 151, startPoint y: 69, endPoint x: 156, endPoint y: 89, distance: 20.2
click at [156, 89] on div "Товари в замовленні (1) Сітка для сушіння риби та фруктів 39х39х75 см см 3 поли…" at bounding box center [247, 96] width 285 height 95
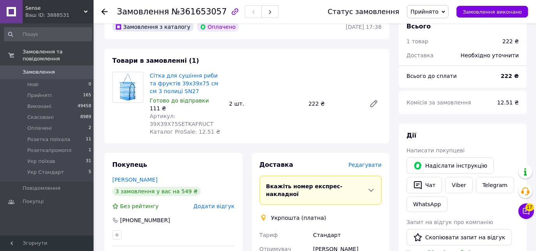
drag, startPoint x: 156, startPoint y: 89, endPoint x: 172, endPoint y: 96, distance: 18.0
click at [172, 96] on div "Сітка для сушіння риби та фруктів 39х39х75 см см 3 полиці SN27 Готово до відпра…" at bounding box center [187, 103] width 80 height 67
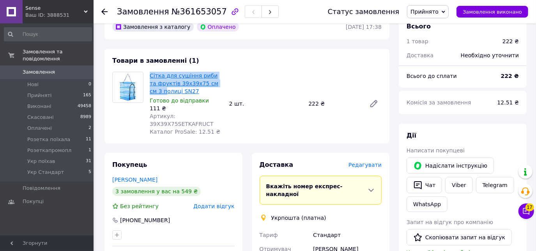
drag, startPoint x: 149, startPoint y: 69, endPoint x: 153, endPoint y: 91, distance: 22.6
click at [153, 91] on div "Товари в замовленні (1) Сітка для сушіння риби та фруктів 39х39х75 см см 3 поли…" at bounding box center [247, 96] width 285 height 95
copy link "Сітка для сушіння риби та фруктів 39х39х75 см см 3 п"
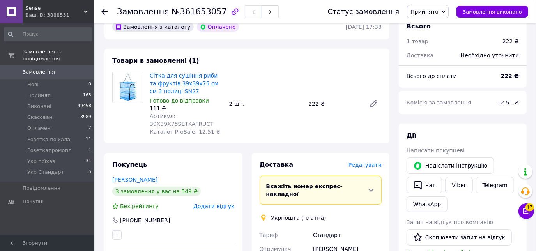
click at [366, 162] on span "Редагувати" at bounding box center [365, 165] width 33 height 6
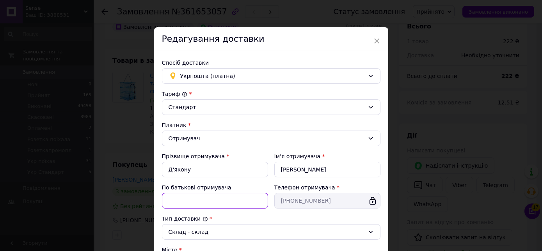
click at [222, 203] on input "По батькові отримувача" at bounding box center [215, 201] width 106 height 16
paste input "Сітка для сушіння риби та фруктів 39х39х75 см см 3 п"
drag, startPoint x: 212, startPoint y: 200, endPoint x: 181, endPoint y: 198, distance: 31.3
click at [181, 198] on input "Сітка для сушіння риби та фруктів 39х39х75 см см 3 п" at bounding box center [215, 201] width 106 height 16
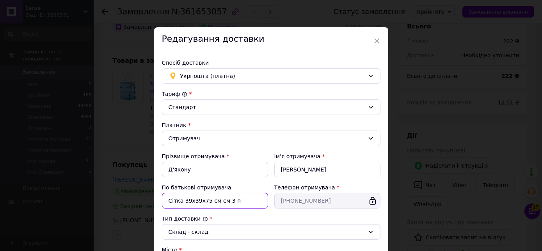
click at [229, 200] on input "Сітка 39х39х75 см см 3 п" at bounding box center [215, 201] width 106 height 16
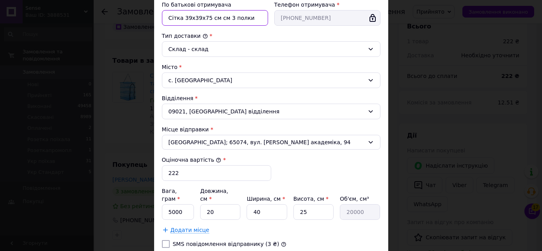
scroll to position [184, 0]
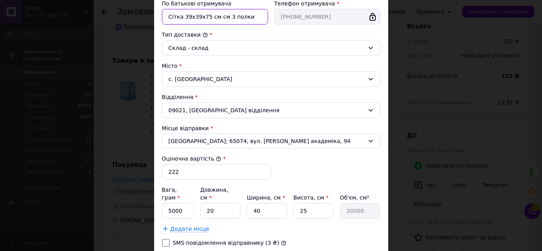
type input "Сітка 39х39х75 см см 3 полки"
click at [169, 203] on input "5000" at bounding box center [178, 211] width 32 height 16
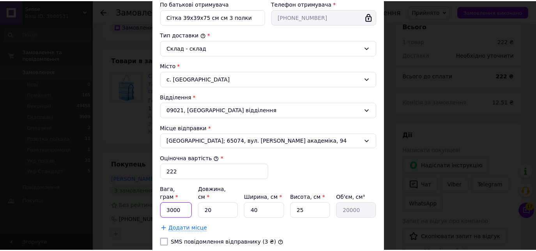
scroll to position [234, 0]
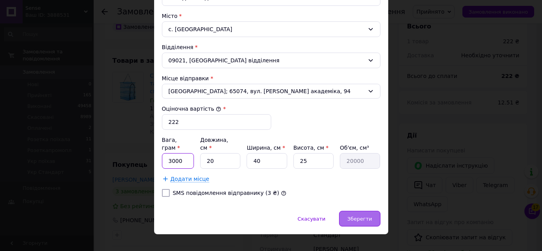
type input "3000"
click at [353, 216] on span "Зберегти" at bounding box center [359, 219] width 25 height 6
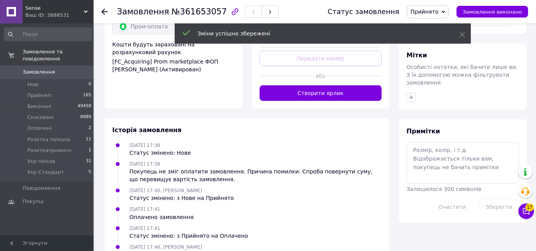
scroll to position [366, 0]
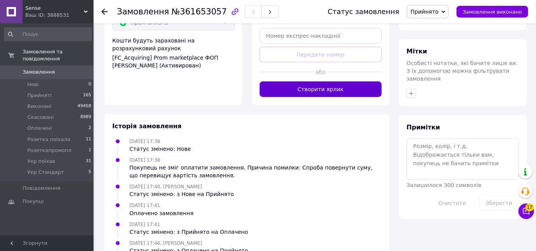
click at [322, 82] on button "Створити ярлик" at bounding box center [321, 90] width 122 height 16
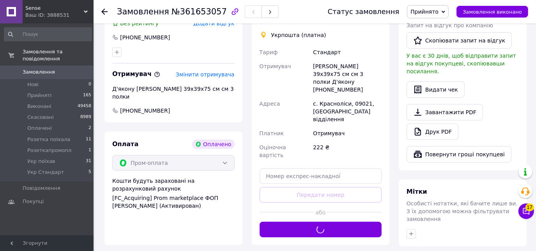
scroll to position [222, 0]
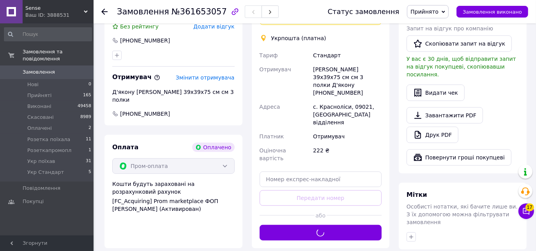
click at [433, 9] on span "Прийнято" at bounding box center [425, 12] width 28 height 6
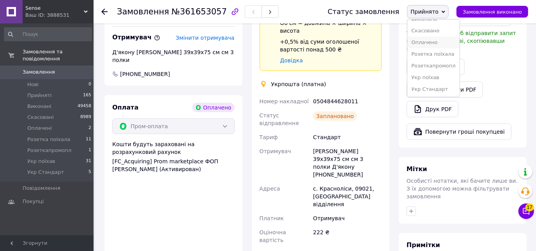
scroll to position [266, 0]
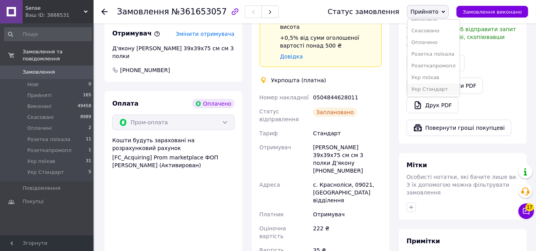
click at [436, 91] on li "Укр Стандарт" at bounding box center [434, 89] width 52 height 12
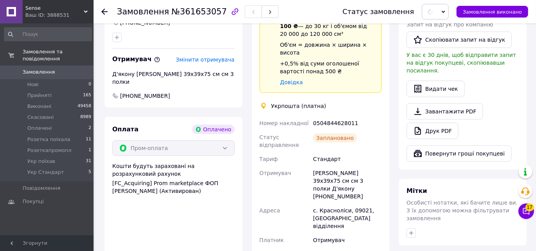
scroll to position [241, 0]
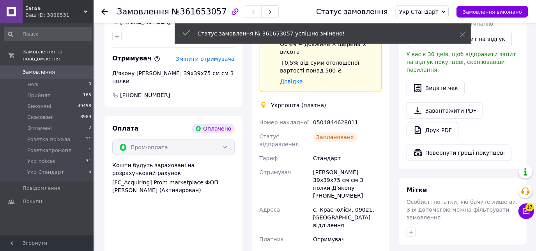
click at [346, 101] on div "Доставка Редагувати Спецтариф Укрпошта Стандарт 35 ₴ - до 30 кг і об'ємом до 20…" at bounding box center [321, 137] width 122 height 350
drag, startPoint x: 357, startPoint y: 106, endPoint x: 312, endPoint y: 105, distance: 44.5
click at [312, 115] on div "0504844628011" at bounding box center [348, 122] width 72 height 14
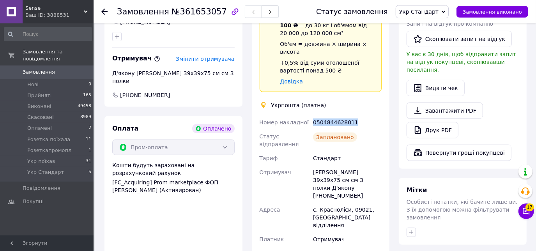
copy div "0504844628011"
